Goal: Transaction & Acquisition: Purchase product/service

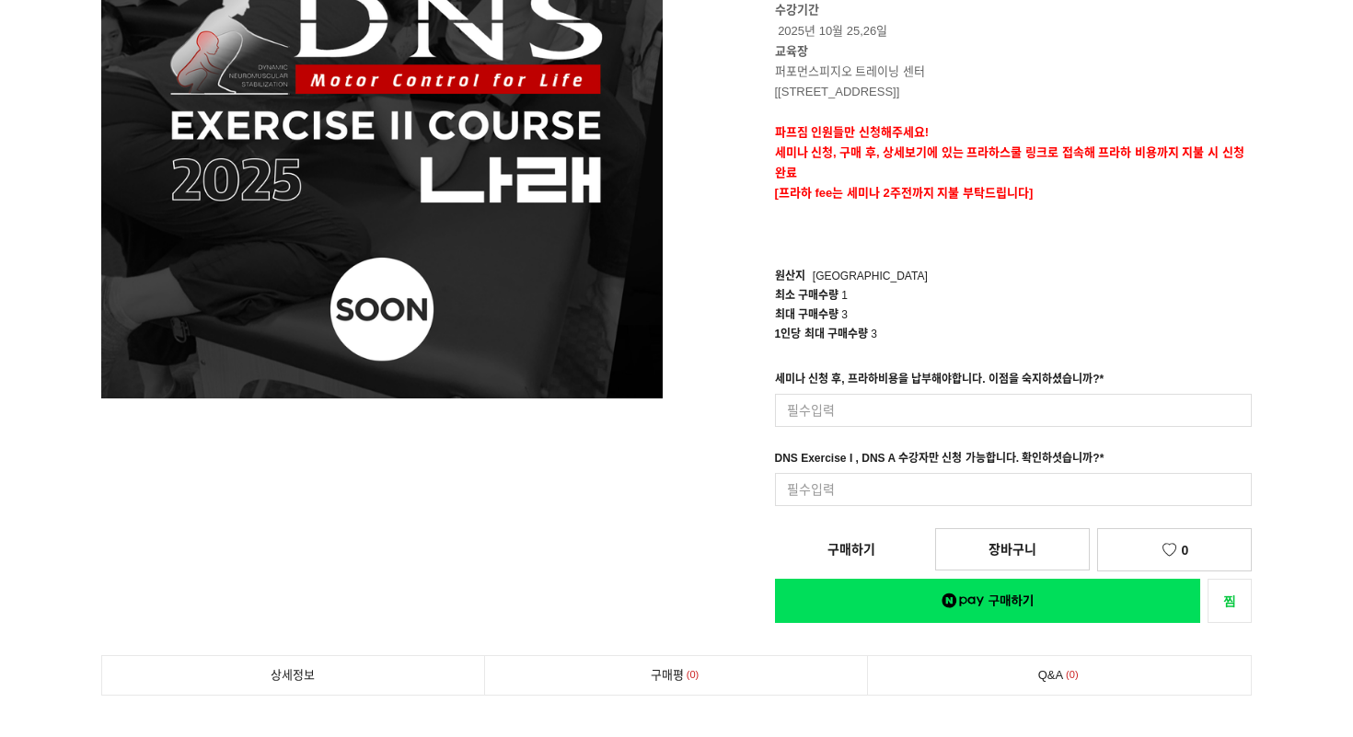
scroll to position [319, 0]
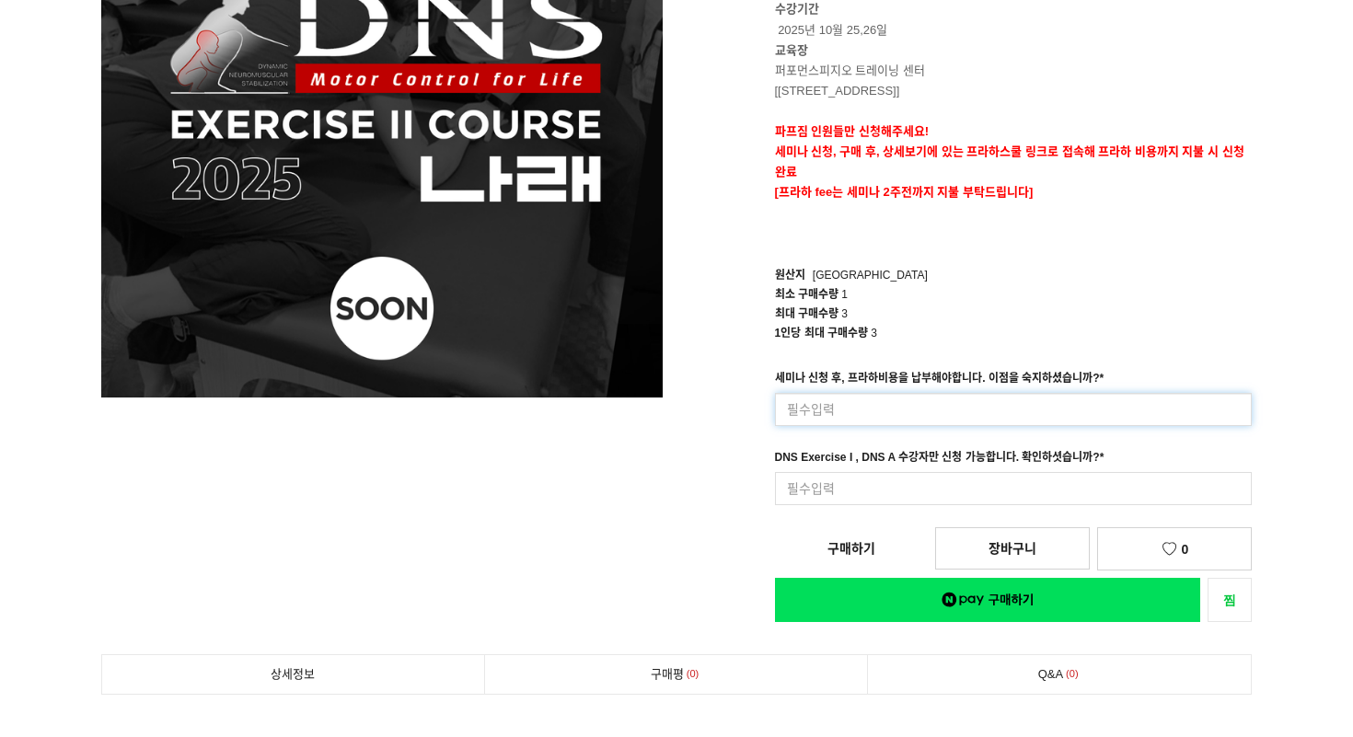
click at [894, 405] on input at bounding box center [1014, 409] width 478 height 33
type input "s"
type input "네"
click at [891, 483] on input at bounding box center [1014, 488] width 478 height 33
type input "네"
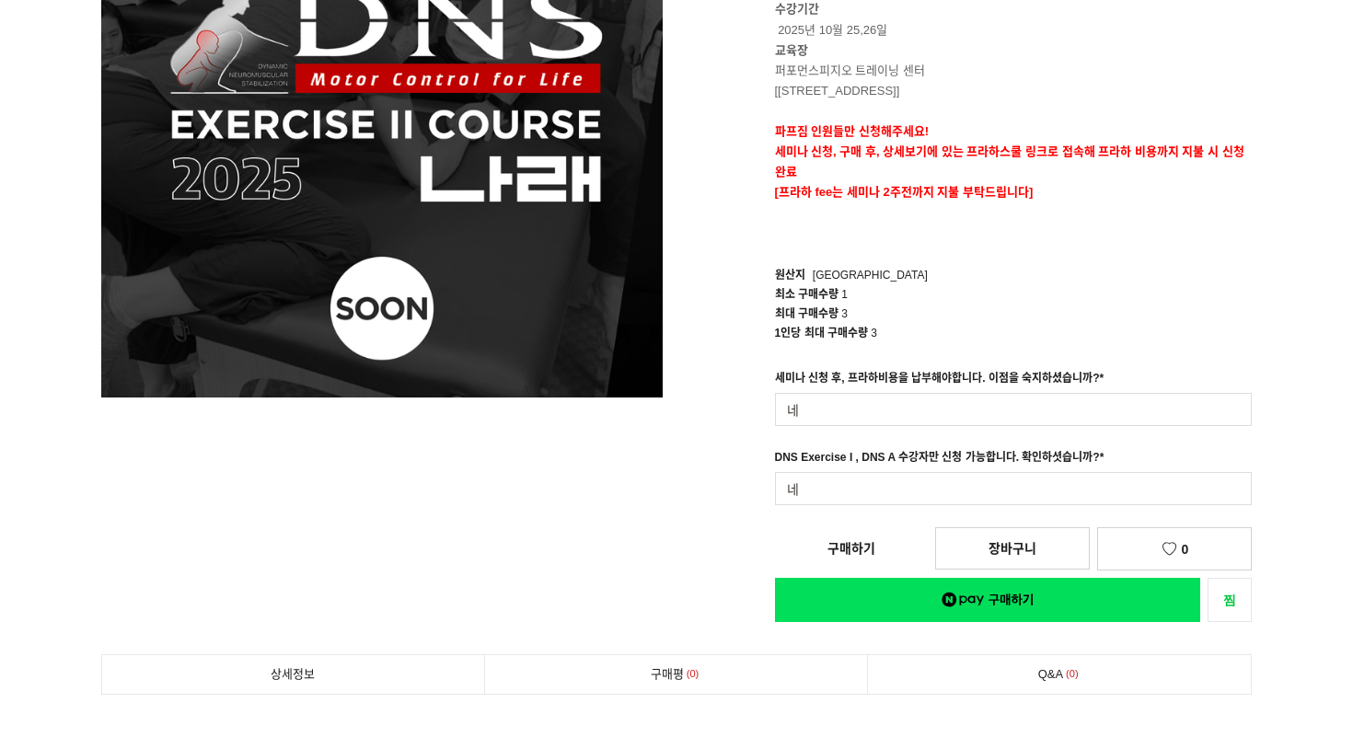
click at [747, 497] on div "[DNS Exercise II Course 2025] Only 파프짐 850,000원 수강요일 토/일 (2일) 수강기간 2025년 10월 25…" at bounding box center [970, 229] width 561 height 786
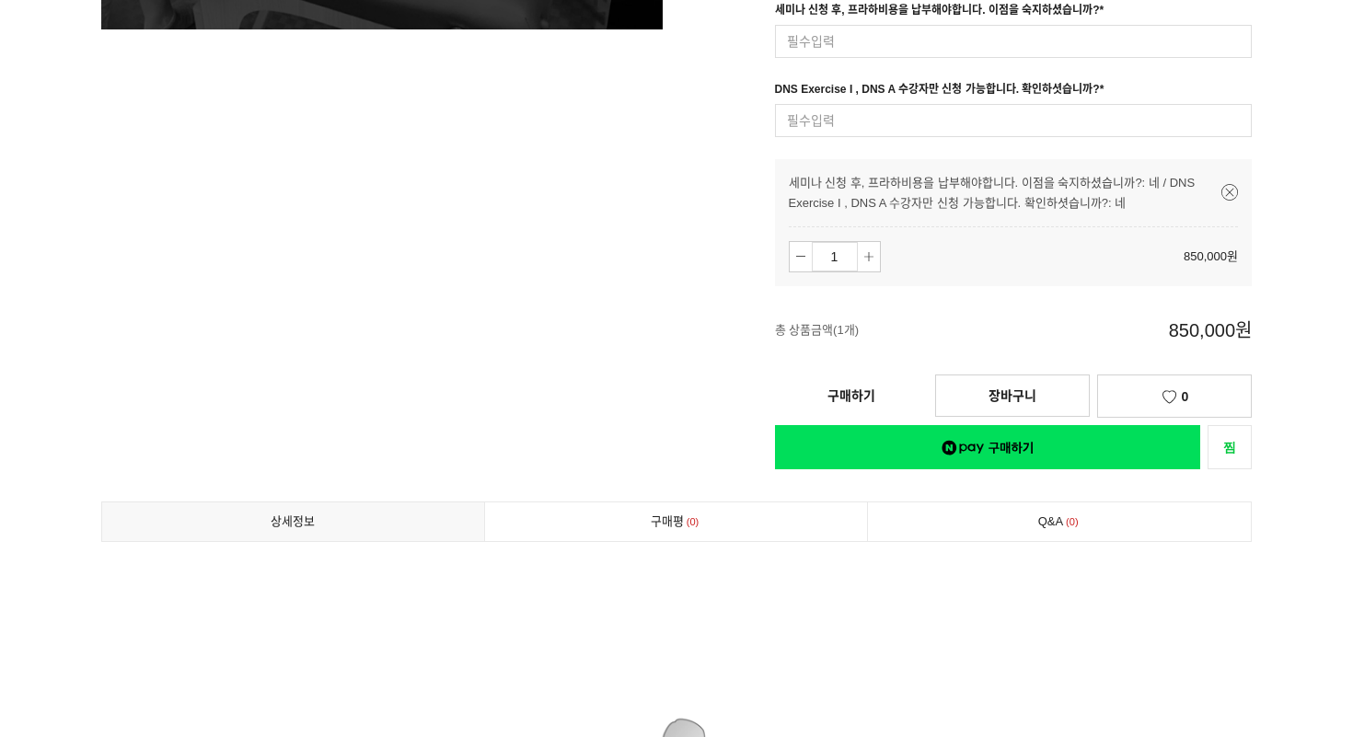
scroll to position [627, 0]
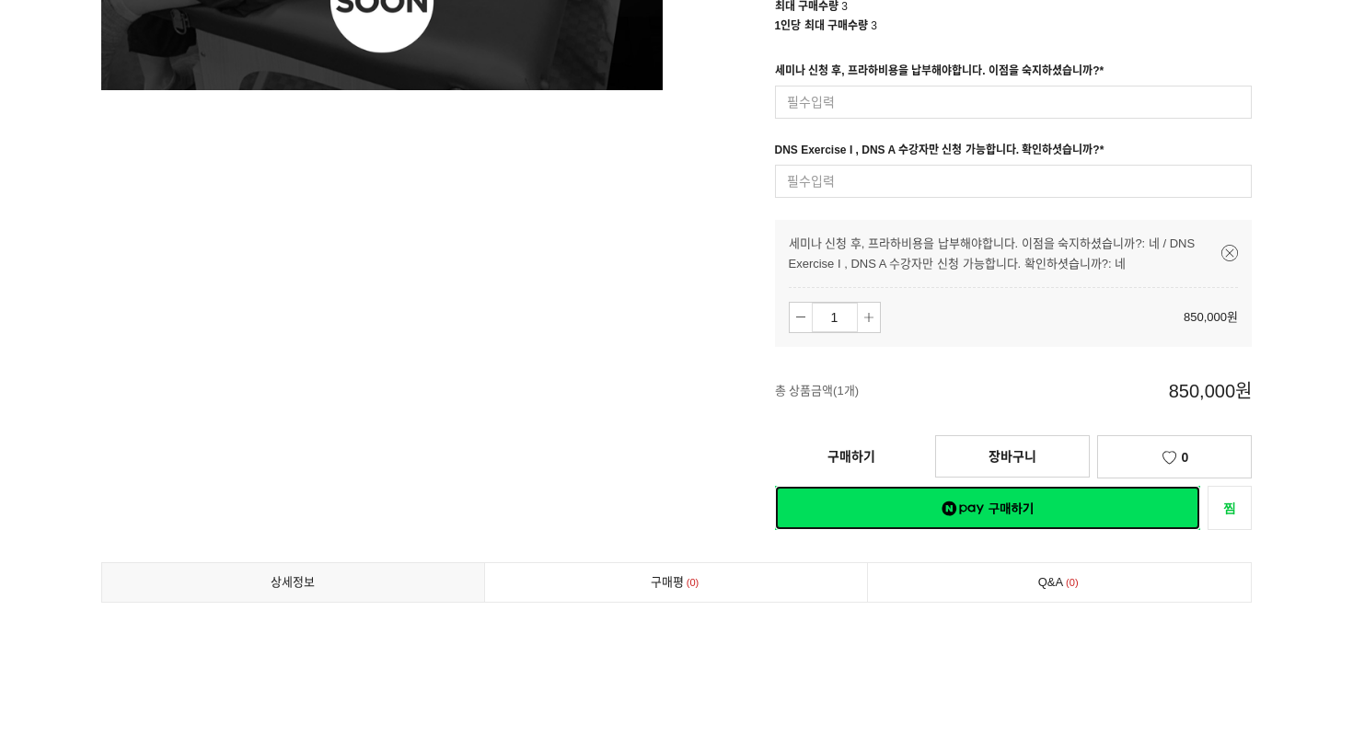
click at [968, 492] on link "네이버페이 구매하기" at bounding box center [988, 508] width 426 height 44
click at [885, 466] on link "구매하기" at bounding box center [851, 456] width 153 height 40
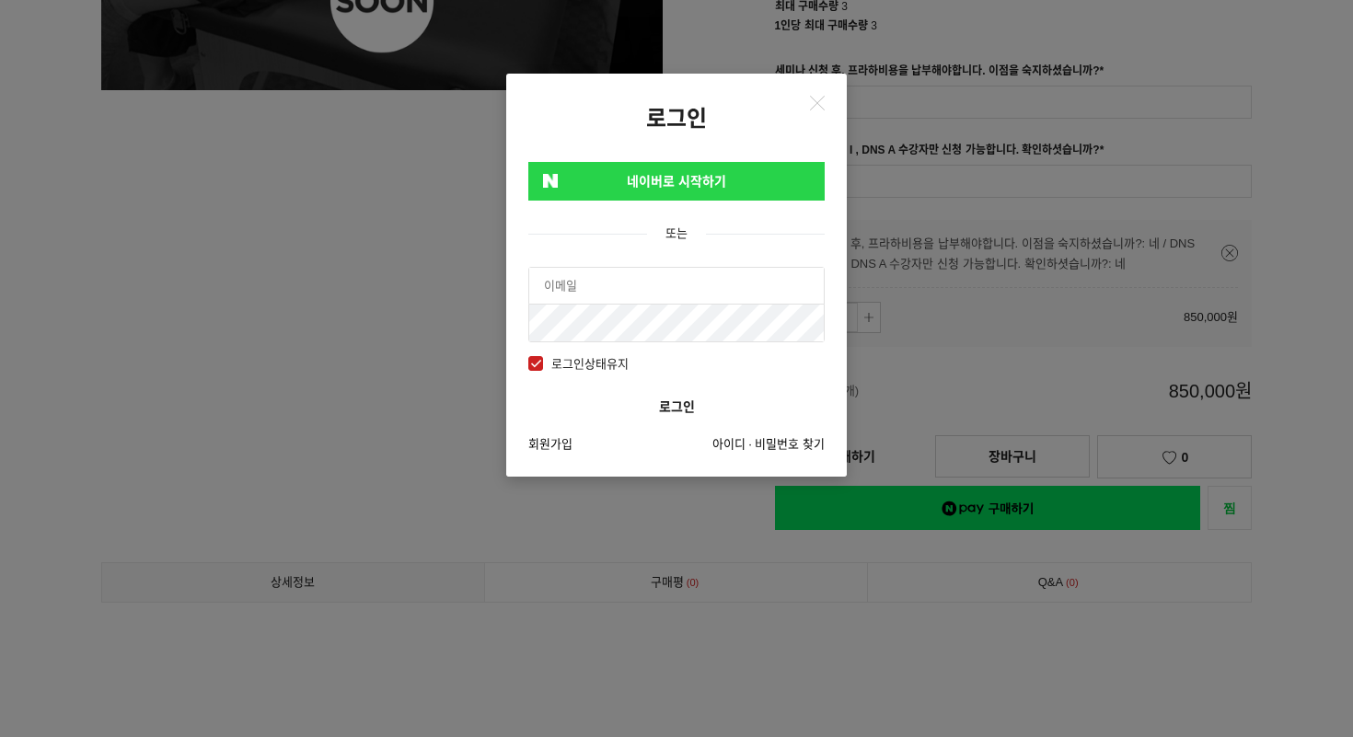
click at [697, 190] on link "네이버로 시작하기" at bounding box center [676, 181] width 296 height 39
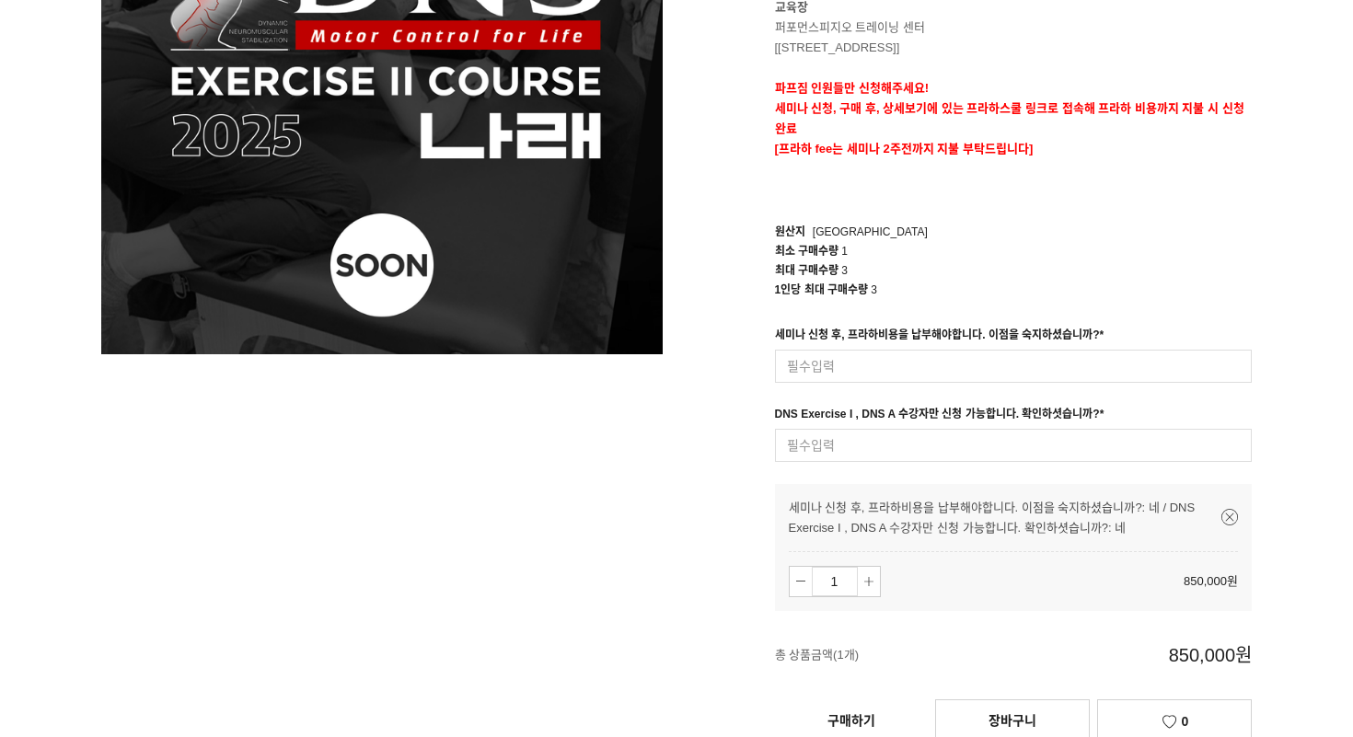
scroll to position [485, 0]
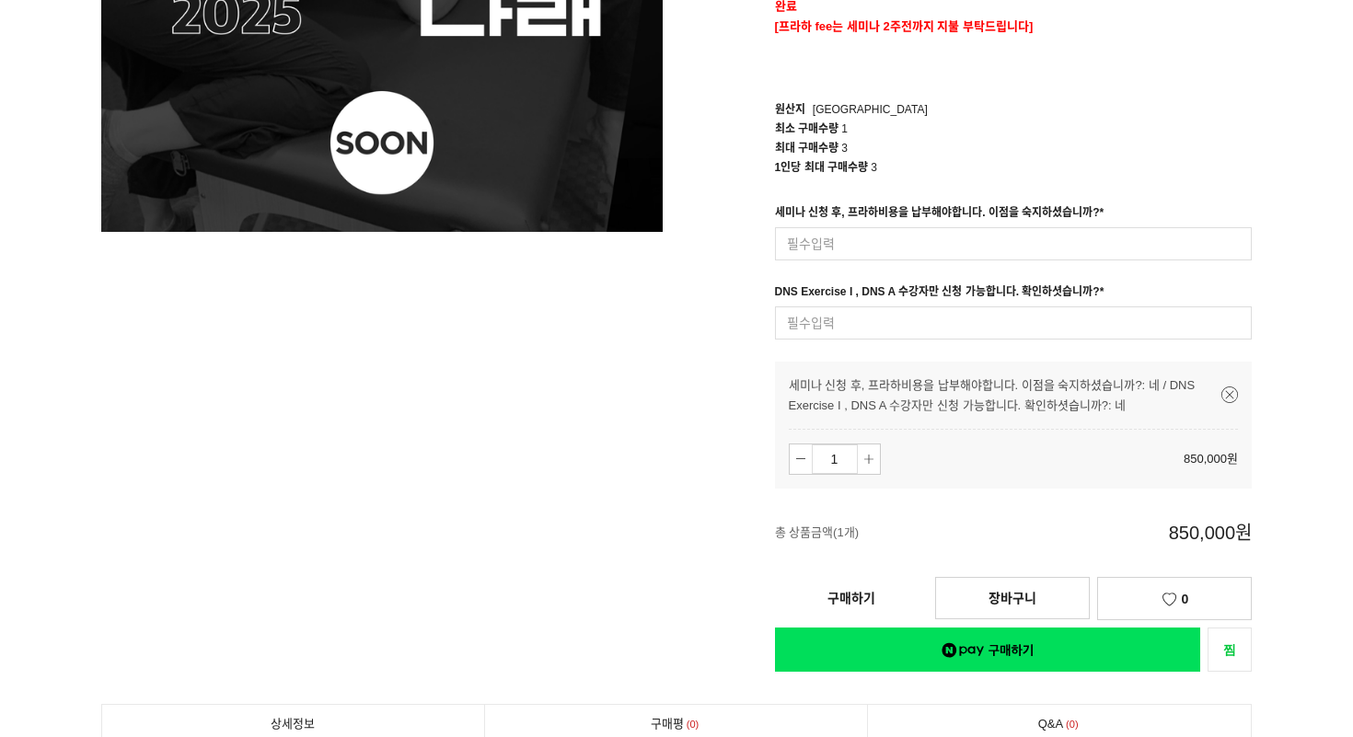
click at [843, 595] on link "구매하기" at bounding box center [851, 598] width 153 height 40
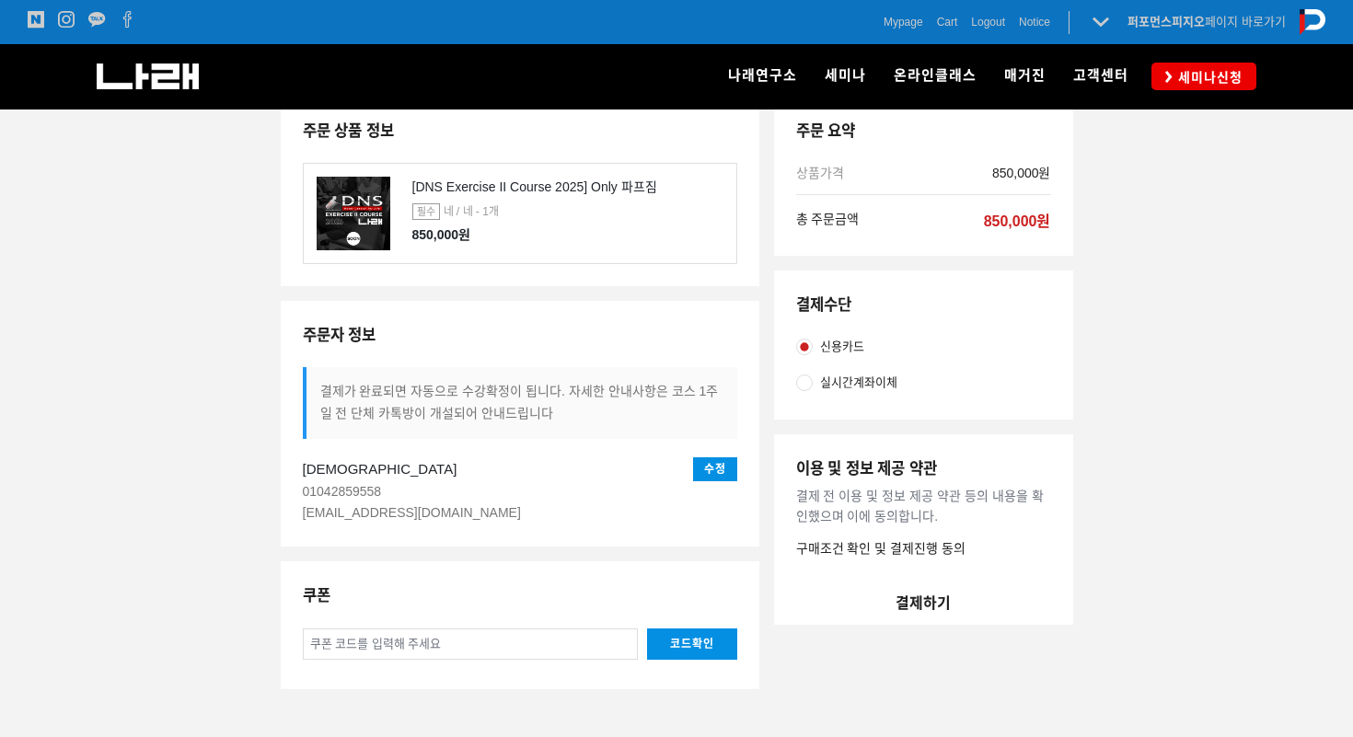
scroll to position [150, 0]
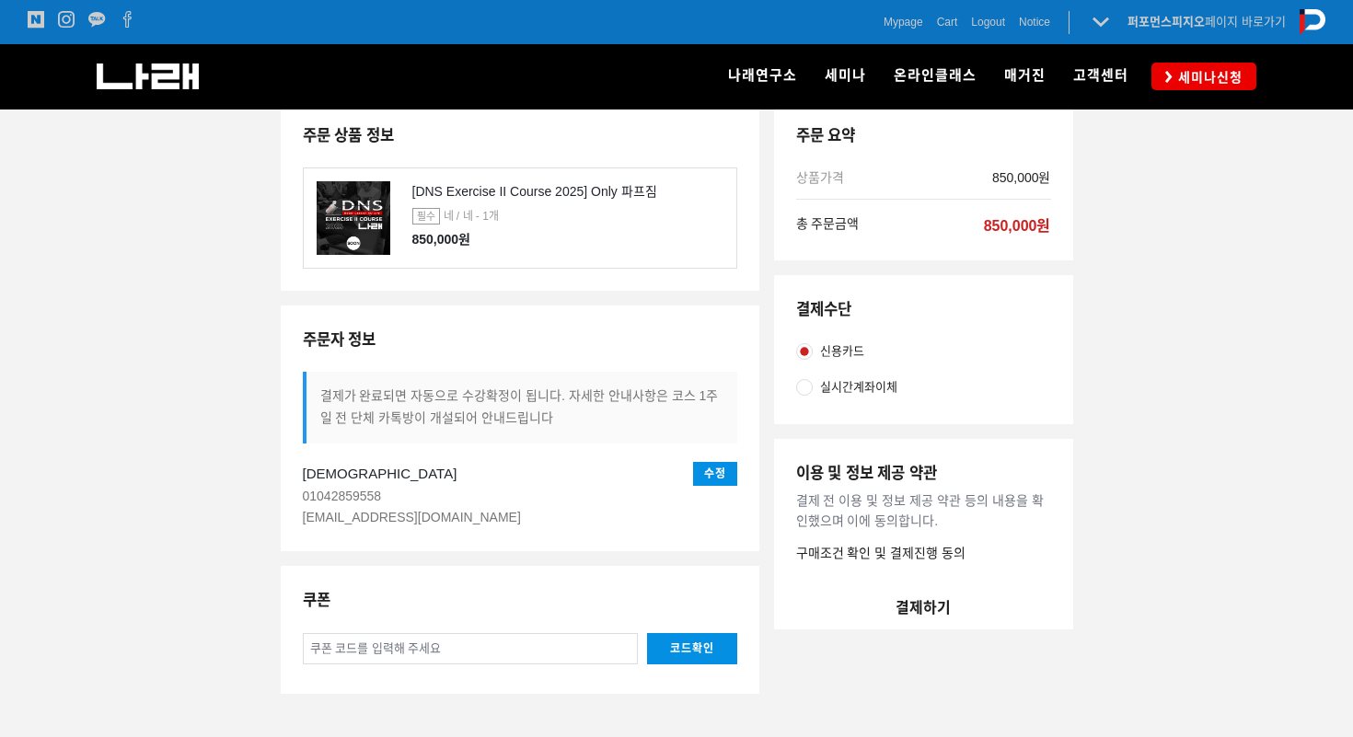
click at [907, 598] on button "결제하기" at bounding box center [923, 607] width 299 height 44
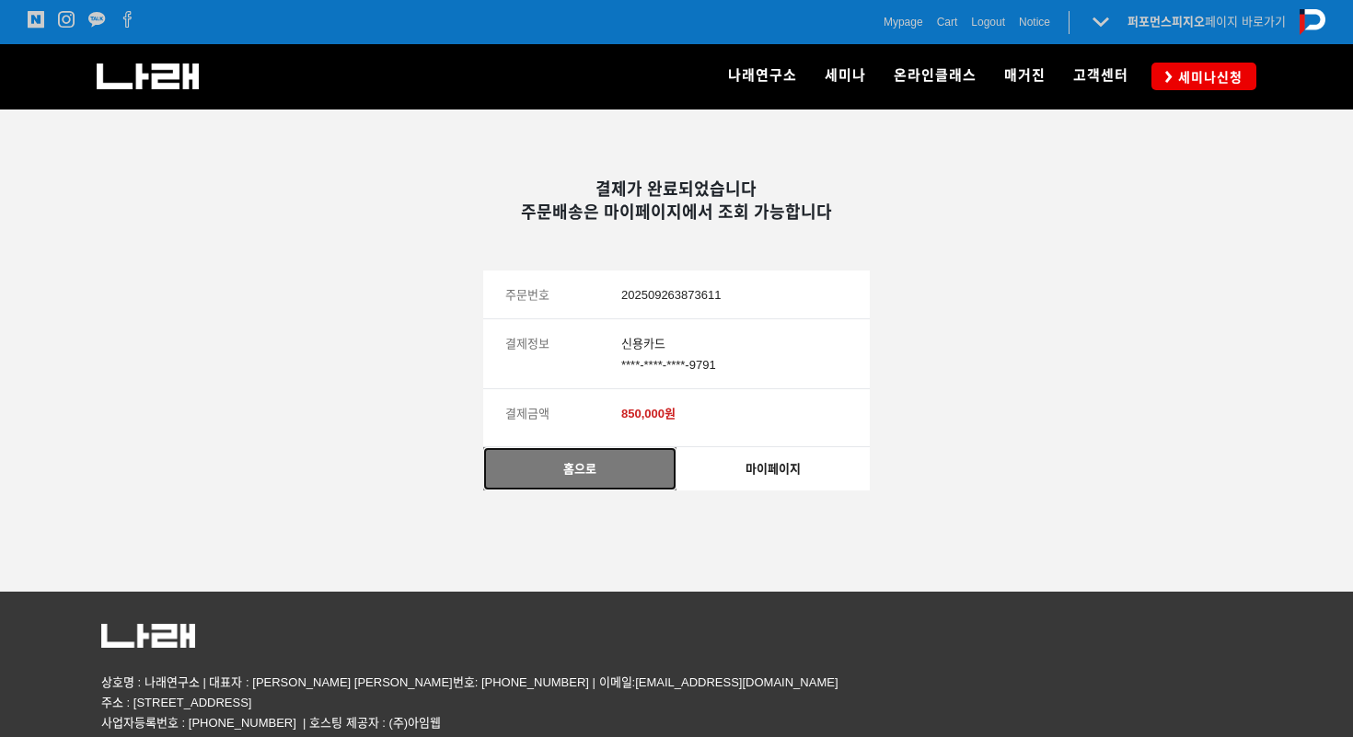
click at [618, 470] on link "홈으로" at bounding box center [579, 468] width 193 height 43
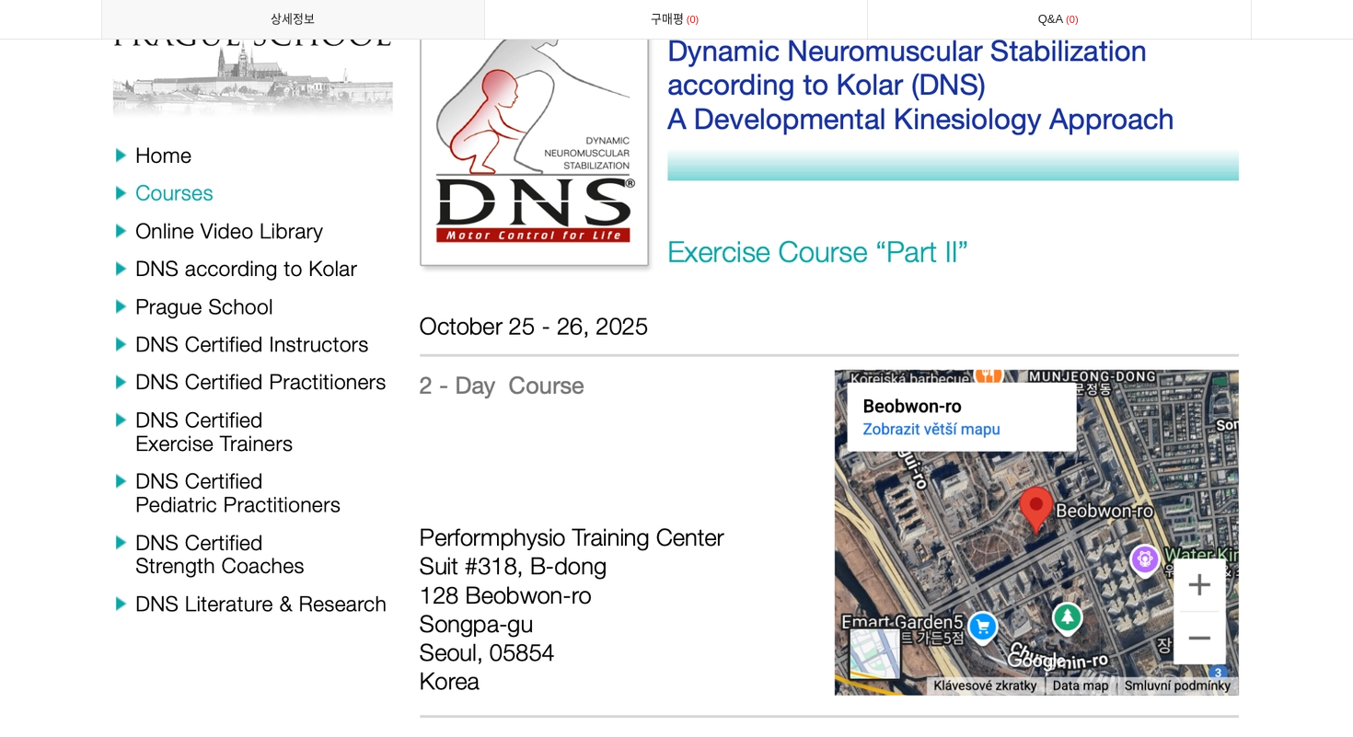
scroll to position [8184, 0]
